Goal: Browse casually

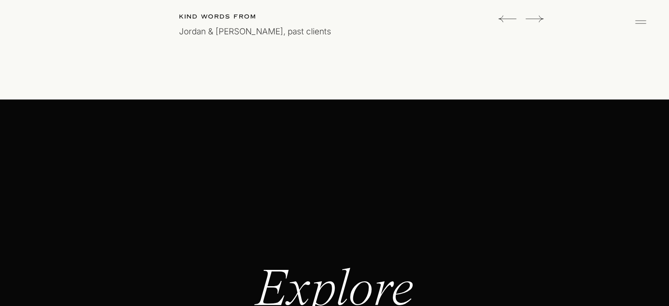
scroll to position [2941, 0]
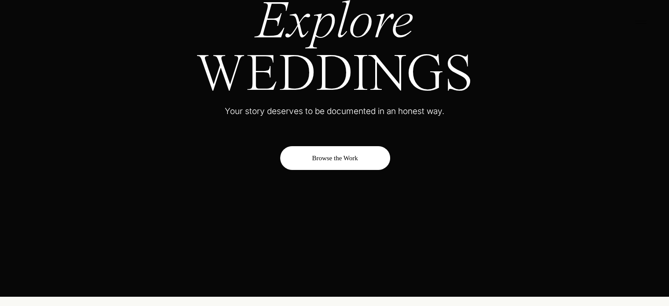
click at [379, 162] on div "Browse the Work" at bounding box center [335, 158] width 110 height 24
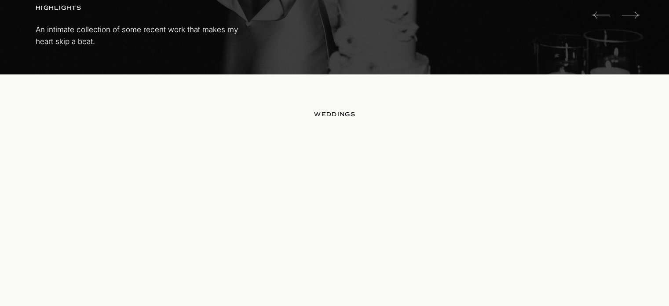
scroll to position [1069, 0]
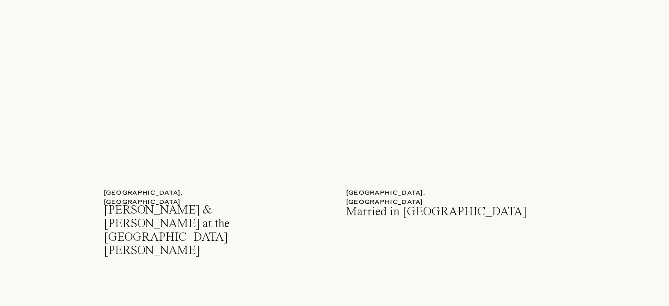
click at [164, 209] on h3 "Callan & Harrison at the Santa Barbara Zoo" at bounding box center [192, 215] width 176 height 23
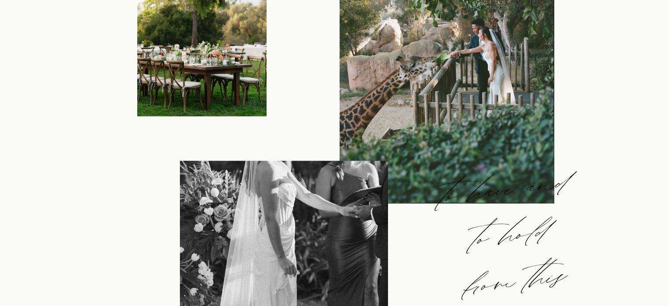
scroll to position [835, 0]
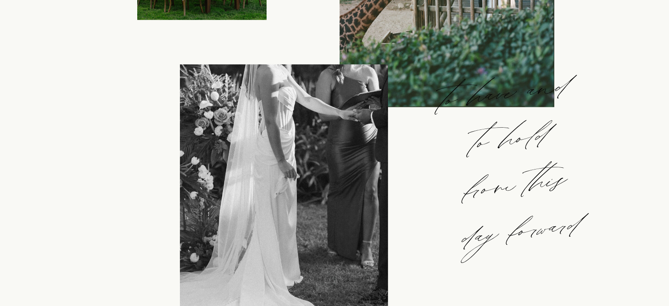
click at [519, 167] on p "to have and to hold from this day forward" at bounding box center [512, 147] width 155 height 189
